Goal: Task Accomplishment & Management: Manage account settings

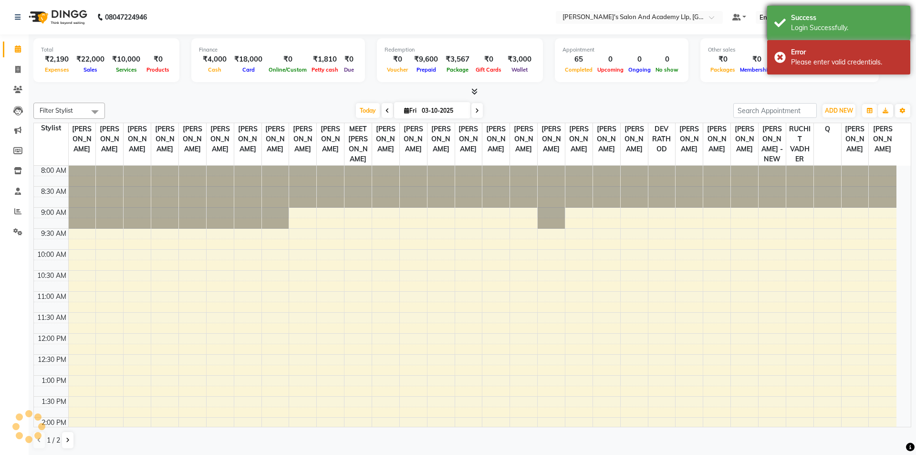
select select "en"
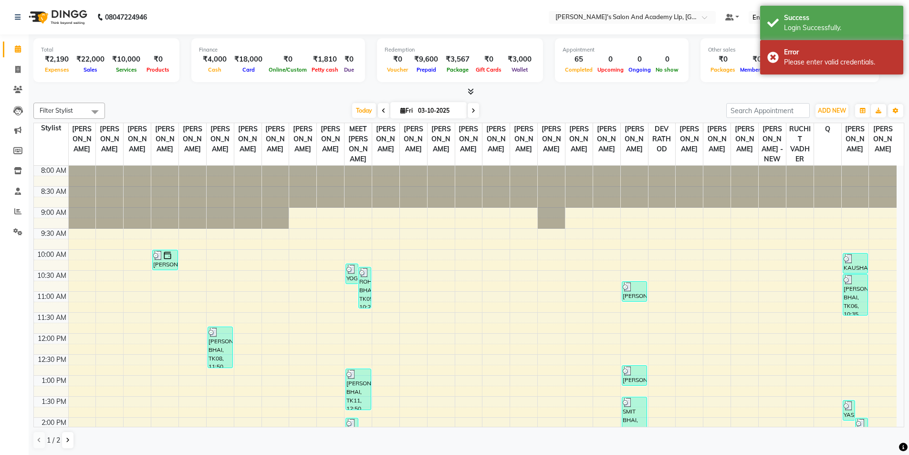
click at [702, 90] on div at bounding box center [468, 92] width 871 height 10
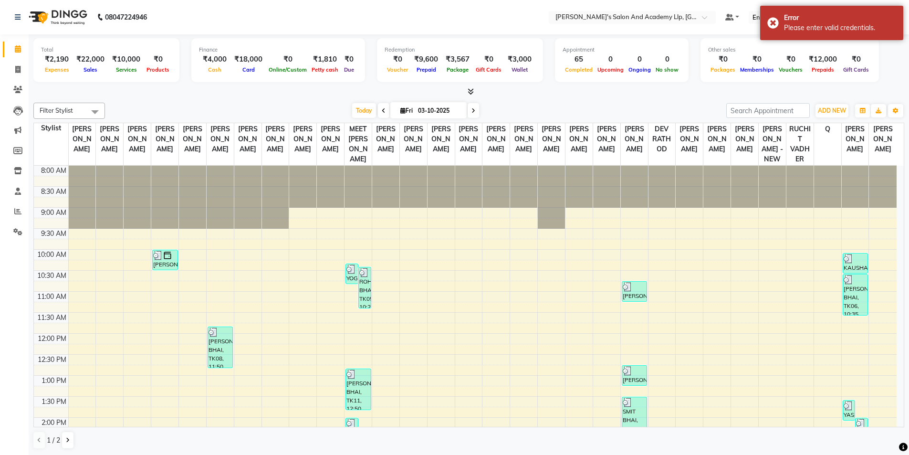
click at [878, 59] on div "Total ₹2,190 Expenses ₹22,000 Sales ₹10,000 Services ₹0 Products Finance ₹4,000…" at bounding box center [468, 61] width 871 height 47
click at [878, 54] on div "Total ₹2,190 Expenses ₹22,000 Sales ₹10,000 Services ₹0 Products Finance ₹4,000…" at bounding box center [468, 61] width 871 height 47
click at [878, 52] on div "Total ₹2,190 Expenses ₹22,000 Sales ₹10,000 Services ₹0 Products Finance ₹4,000…" at bounding box center [468, 61] width 871 height 47
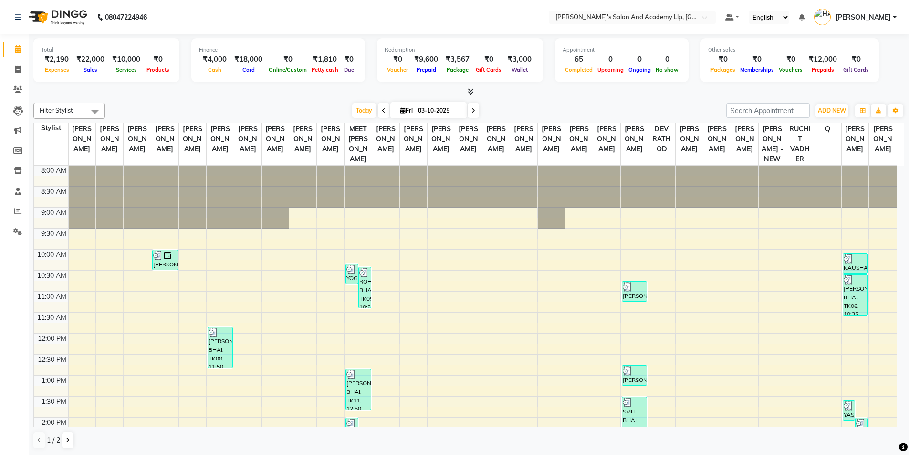
click at [878, 52] on div "Total ₹2,190 Expenses ₹22,000 Sales ₹10,000 Services ₹0 Products Finance ₹4,000…" at bounding box center [468, 61] width 871 height 47
drag, startPoint x: 829, startPoint y: 16, endPoint x: 902, endPoint y: 15, distance: 72.6
click at [902, 15] on nav "08047224946 Select Location × [PERSON_NAME]'s Salon And Academy Llp, University…" at bounding box center [454, 17] width 909 height 34
drag, startPoint x: 659, startPoint y: 13, endPoint x: 681, endPoint y: 14, distance: 22.4
click at [681, 14] on input "text" at bounding box center [623, 18] width 138 height 10
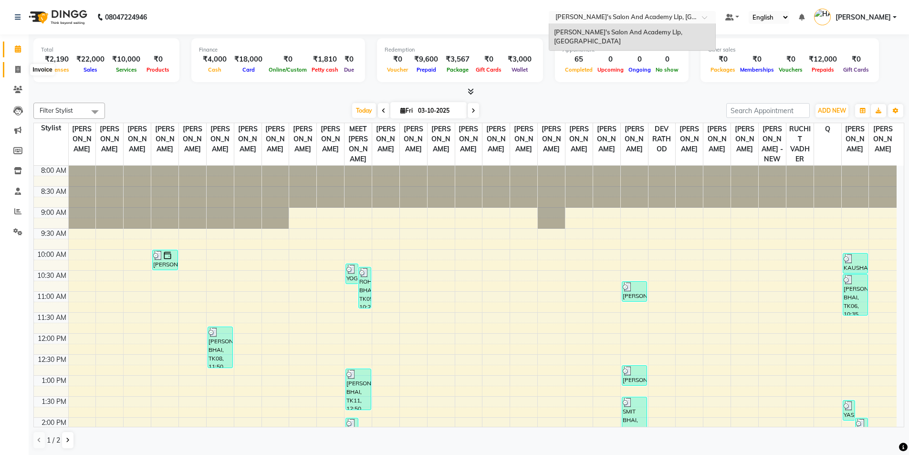
click at [14, 70] on span at bounding box center [18, 69] width 17 height 11
select select "service"
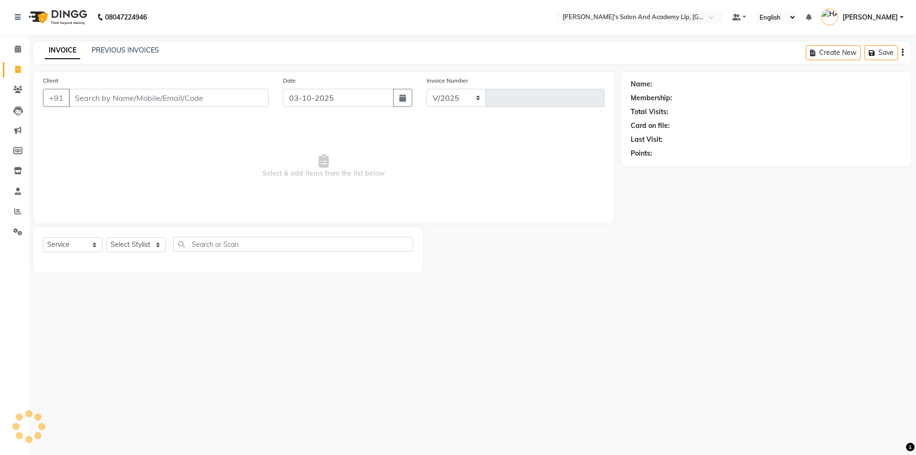
select select "6983"
type input "13906"
click at [145, 48] on link "PREVIOUS INVOICES" at bounding box center [125, 50] width 67 height 9
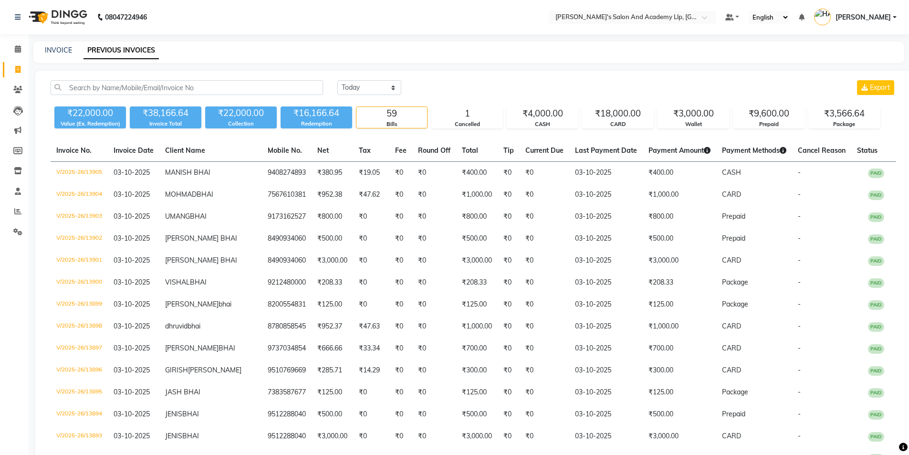
click at [855, 18] on span "[PERSON_NAME]" at bounding box center [863, 17] width 55 height 10
click at [846, 65] on link "Sign out" at bounding box center [847, 68] width 87 height 15
